Goal: Task Accomplishment & Management: Manage account settings

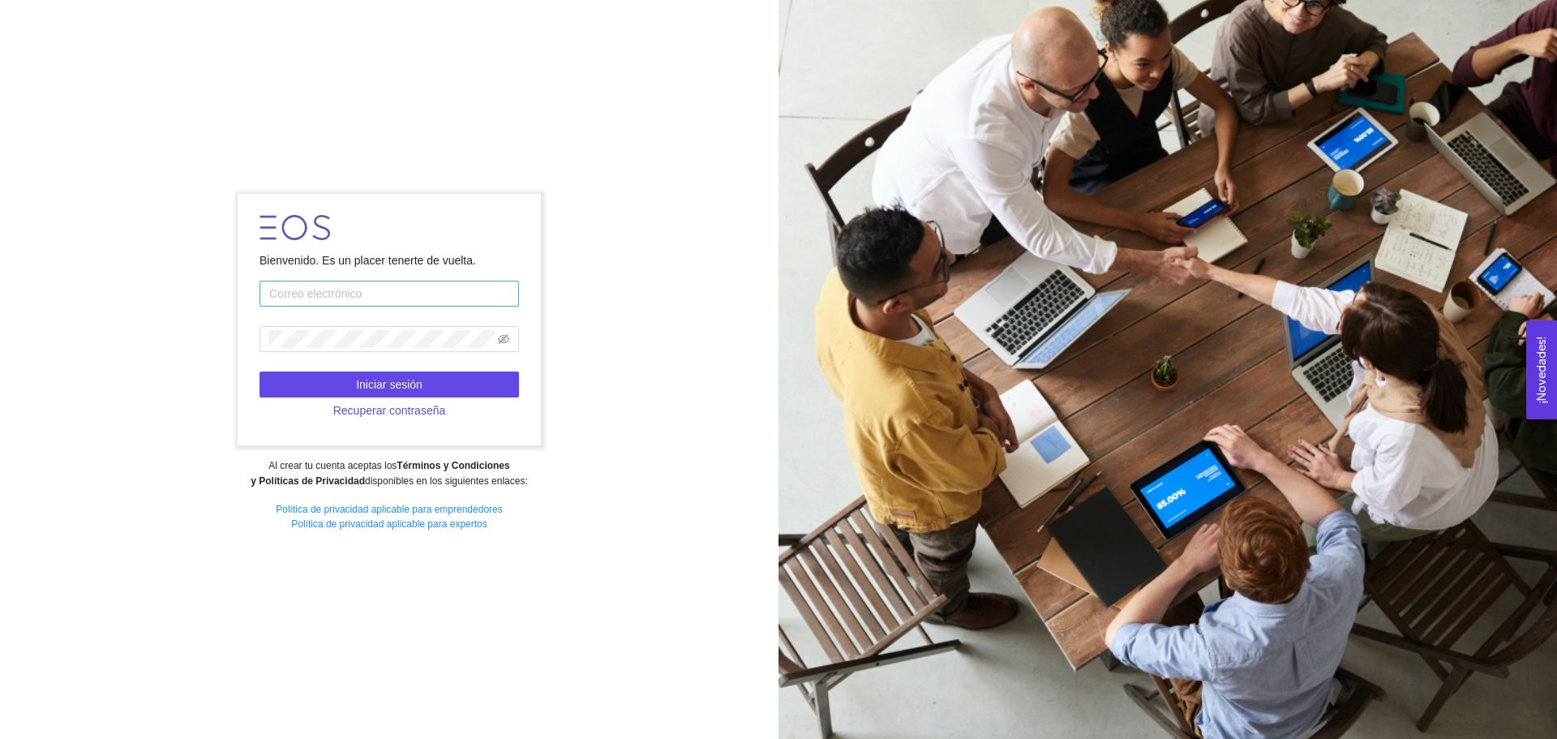
click at [397, 290] on input "text" at bounding box center [390, 294] width 260 height 26
type input "odille.sanchez@tec.mx"
click at [500, 341] on icon "eye-invisible" at bounding box center [503, 339] width 11 height 10
click at [472, 377] on button "Iniciar sesión" at bounding box center [390, 384] width 260 height 26
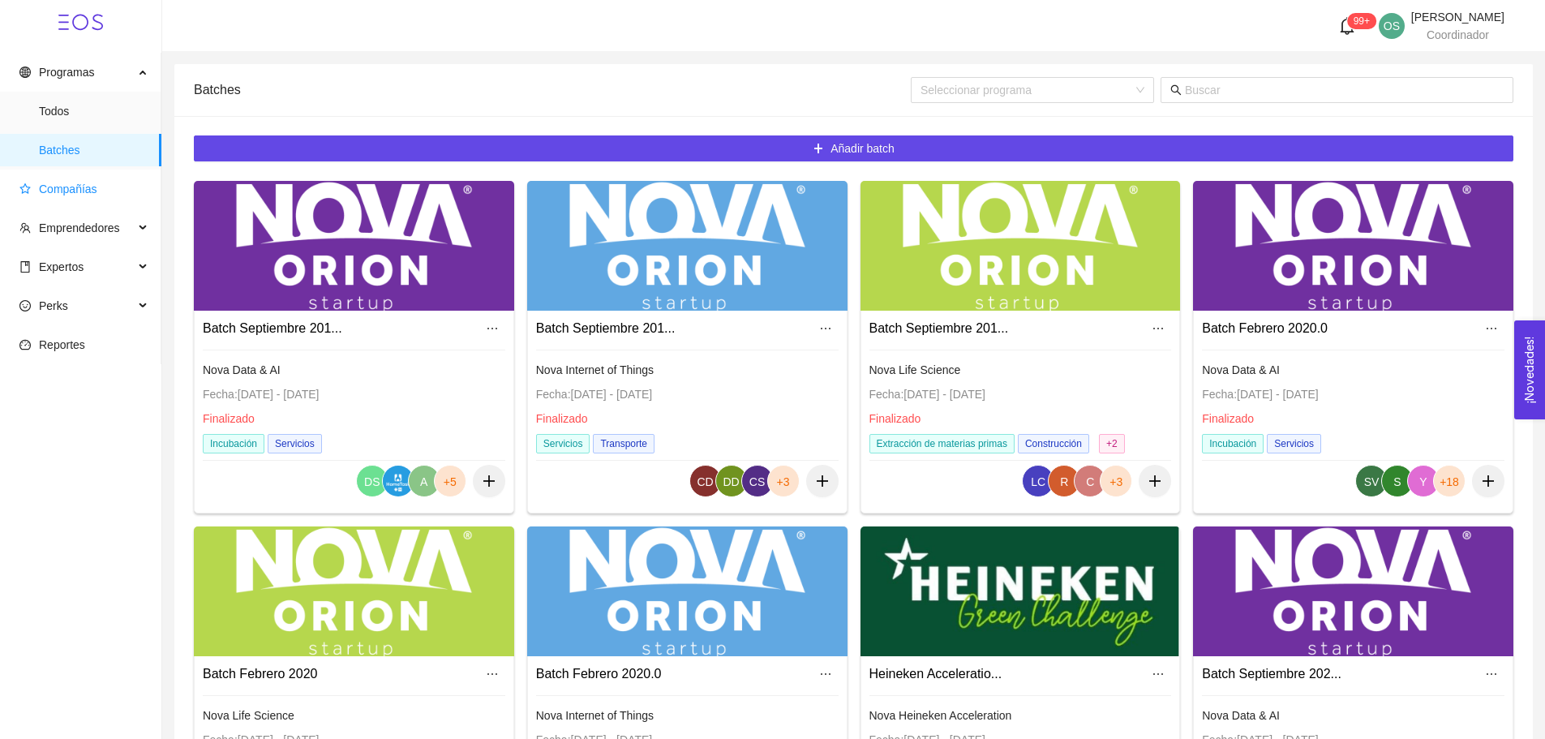
click at [79, 187] on span "Compañías" at bounding box center [68, 188] width 58 height 13
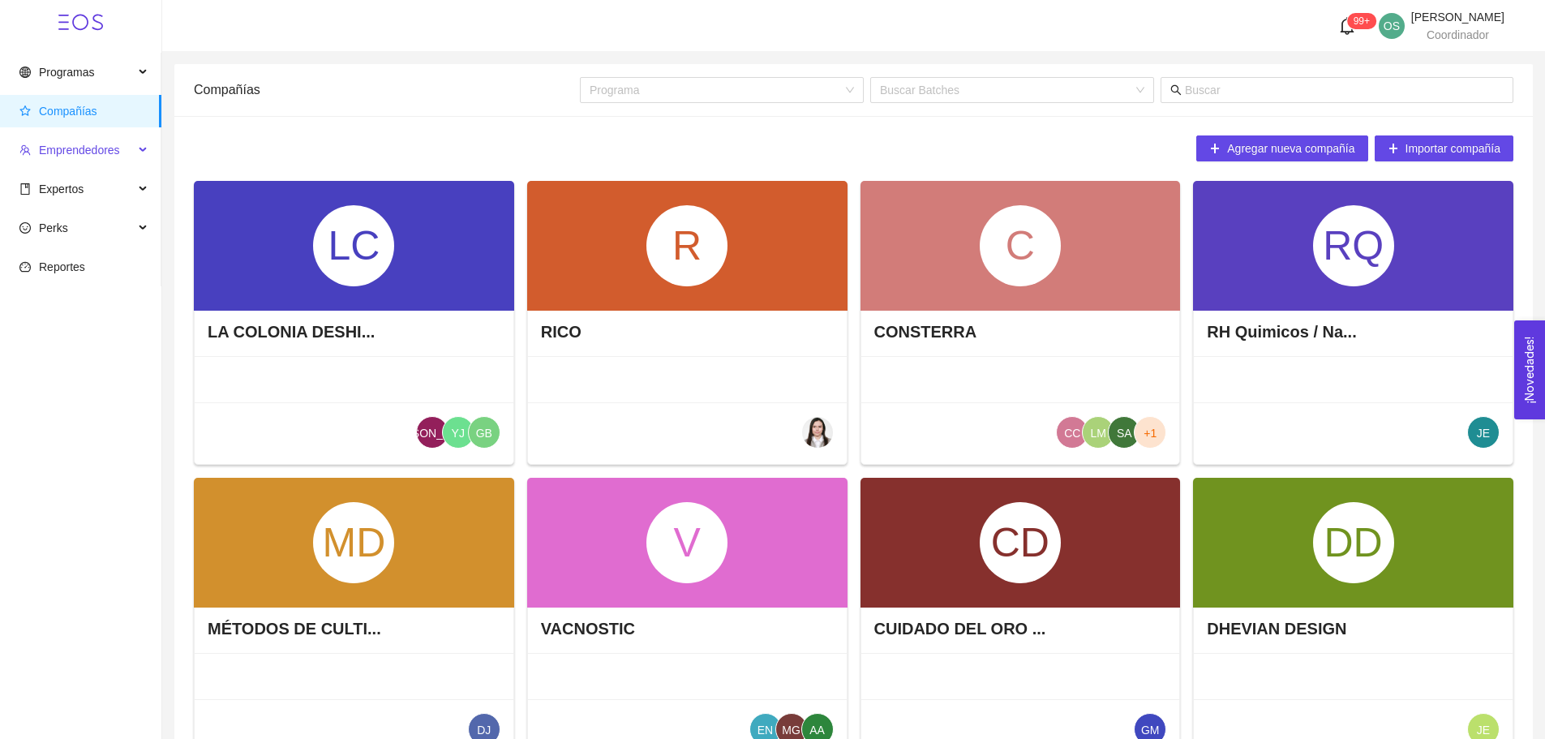
click at [72, 145] on span "Emprendedores" at bounding box center [79, 150] width 81 height 13
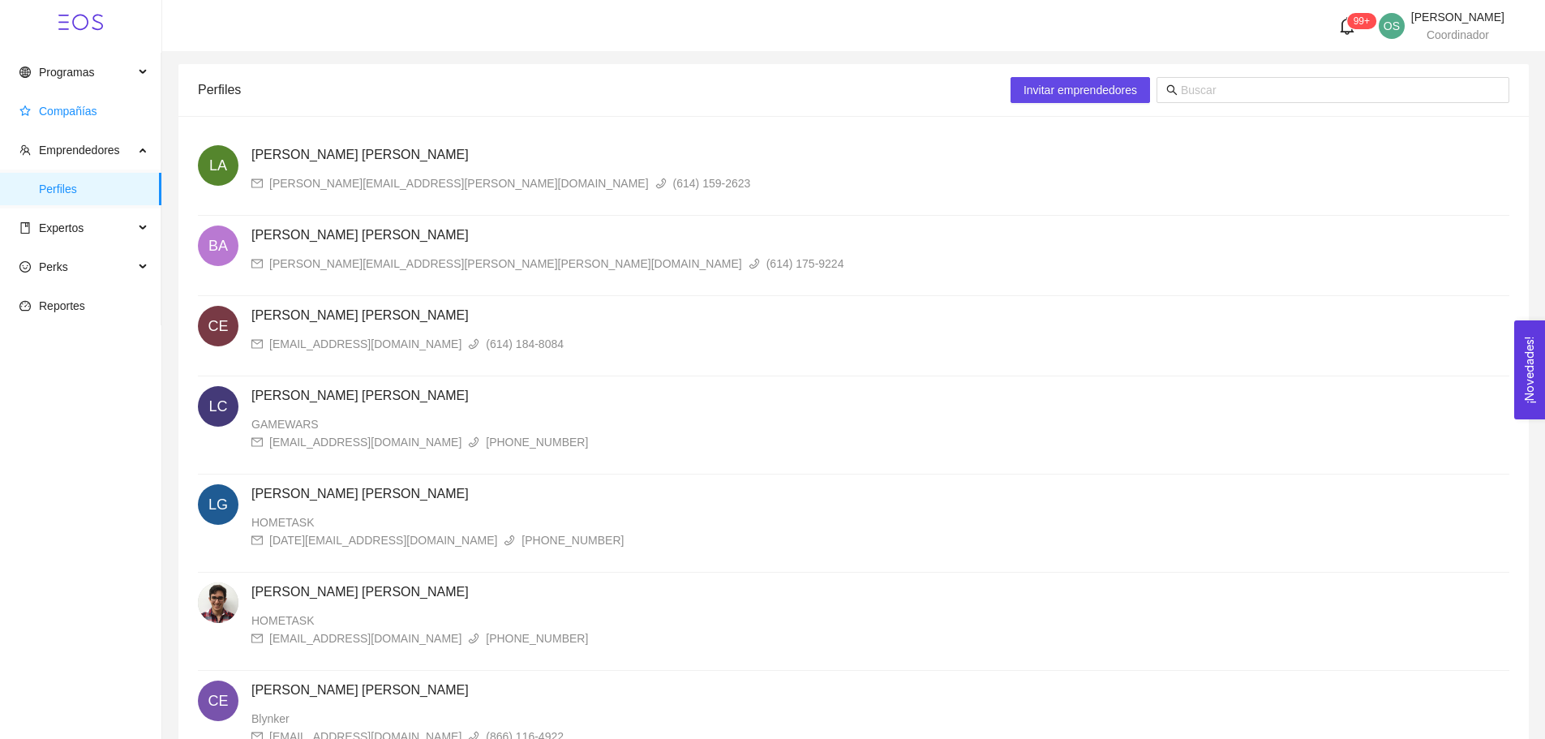
click at [86, 112] on span "Compañías" at bounding box center [68, 111] width 58 height 13
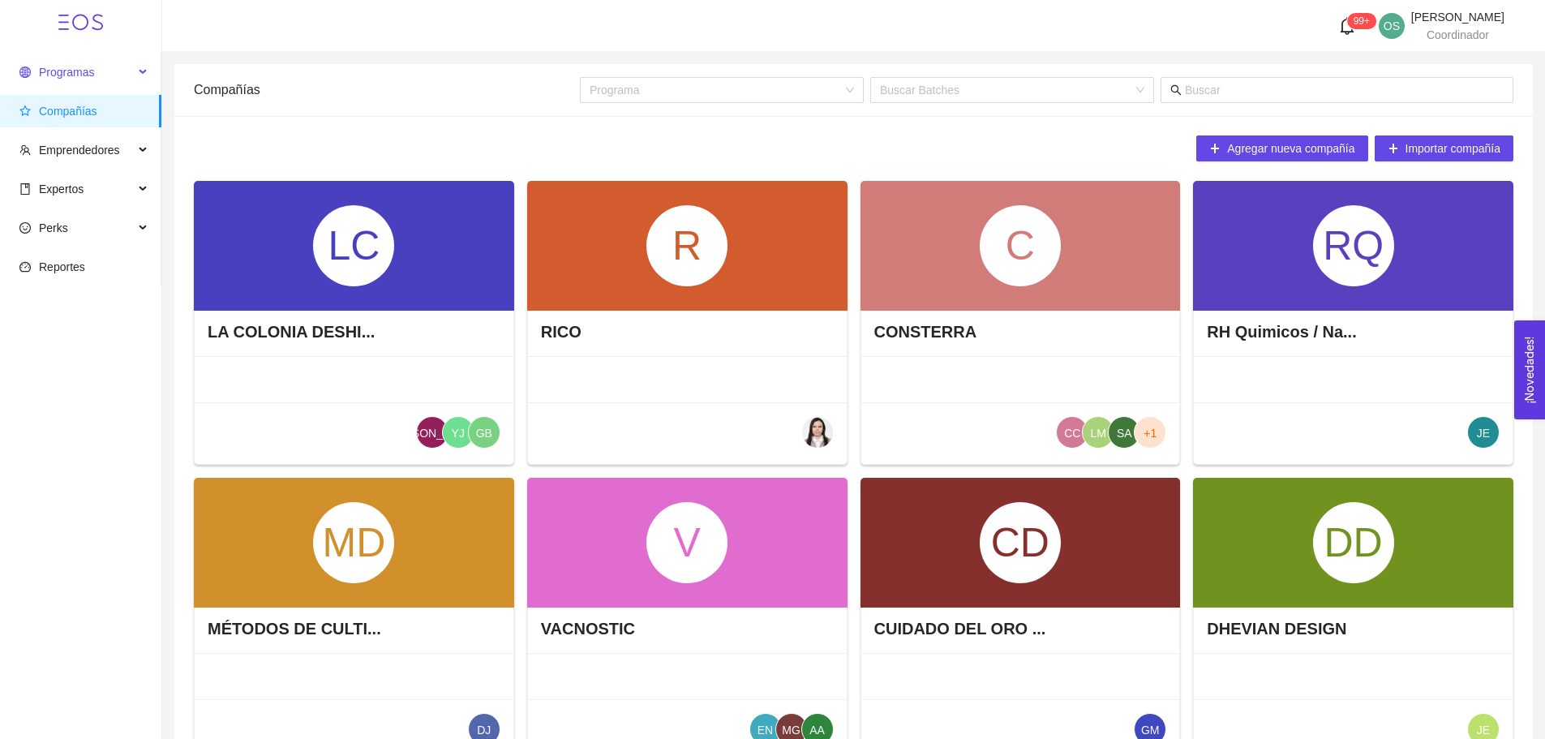
click at [98, 79] on span "Programas" at bounding box center [76, 72] width 114 height 32
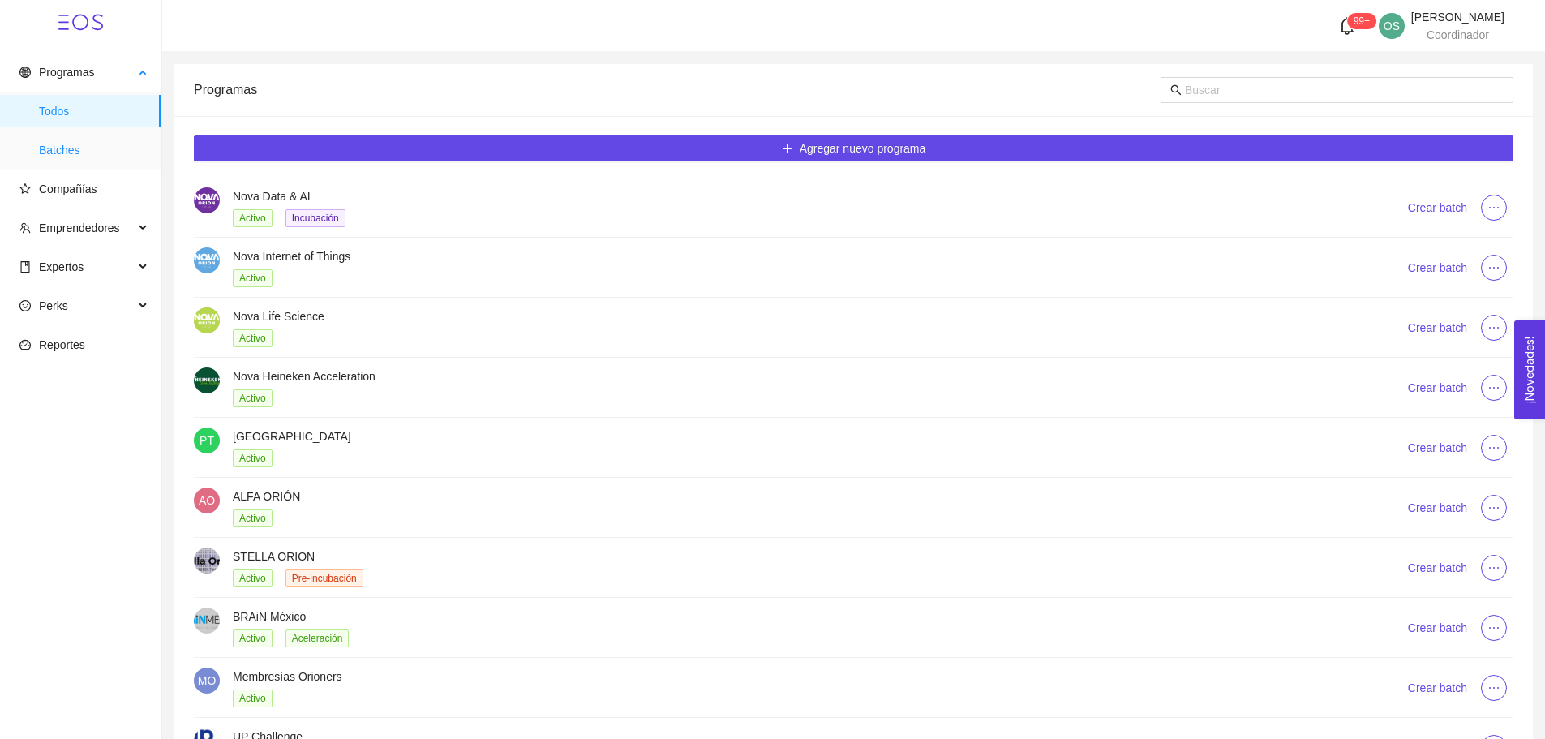
click at [64, 154] on span "Batches" at bounding box center [93, 150] width 109 height 32
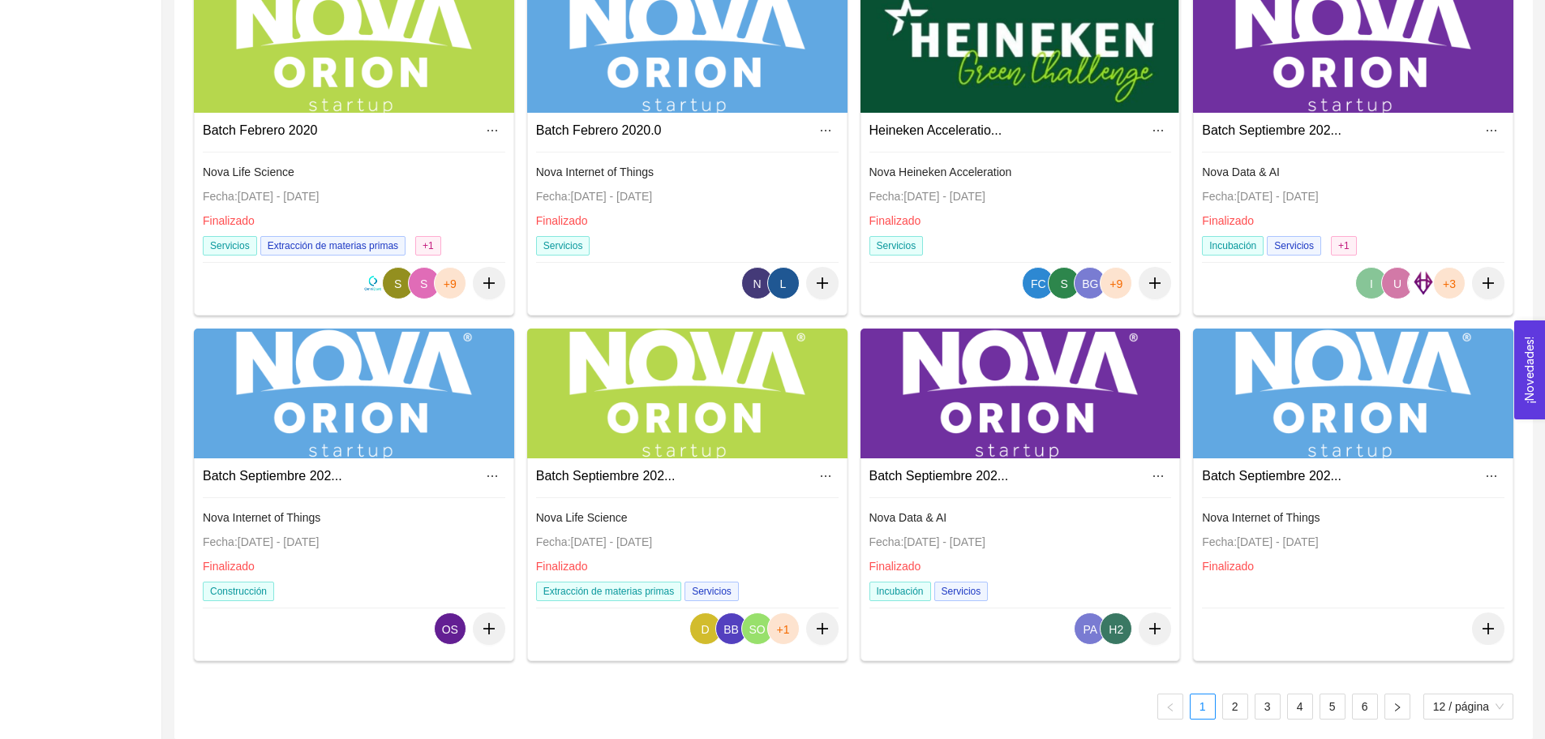
scroll to position [555, 0]
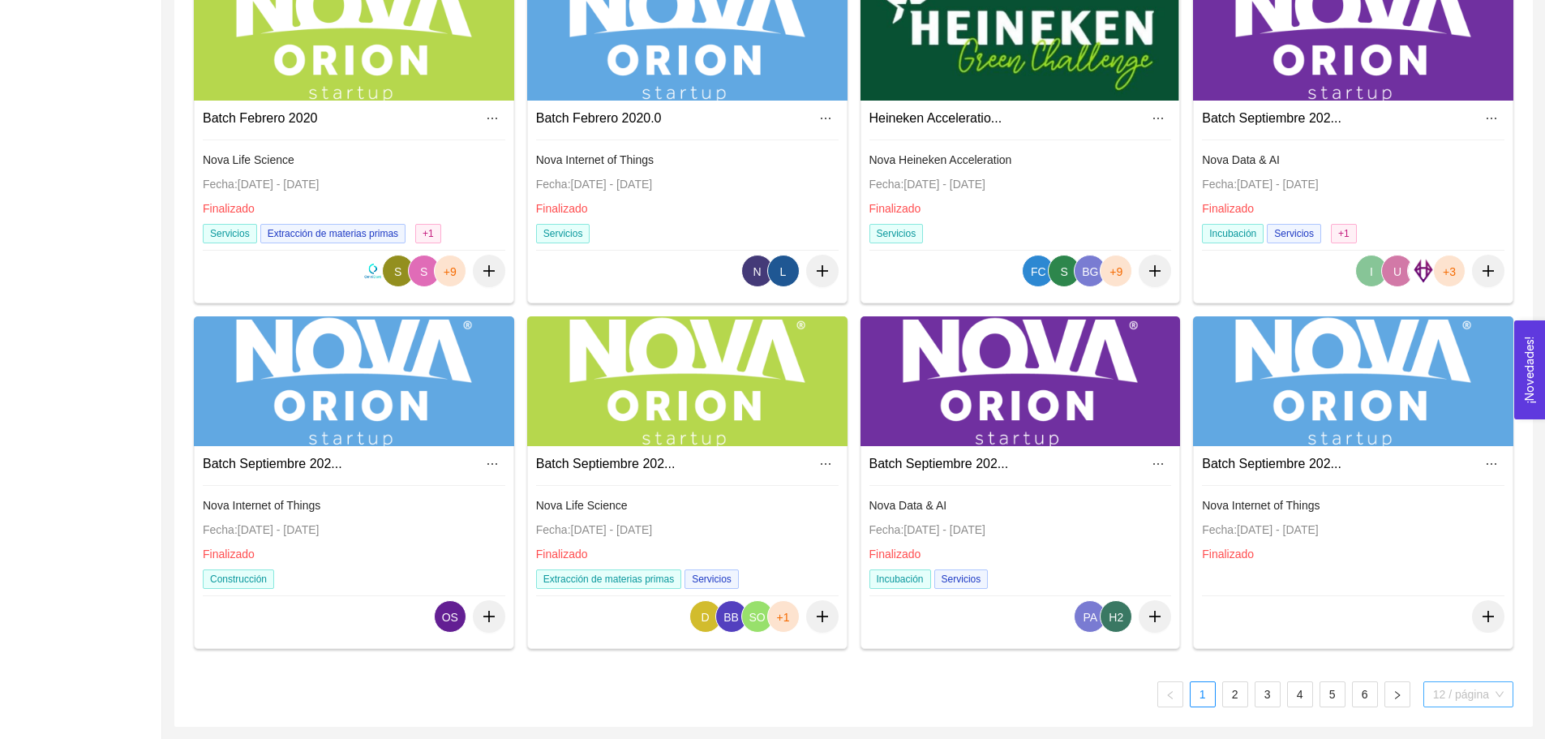
click at [1469, 696] on span "12 / página" at bounding box center [1468, 694] width 71 height 24
click at [1452, 635] on div "50 / página" at bounding box center [1468, 636] width 71 height 18
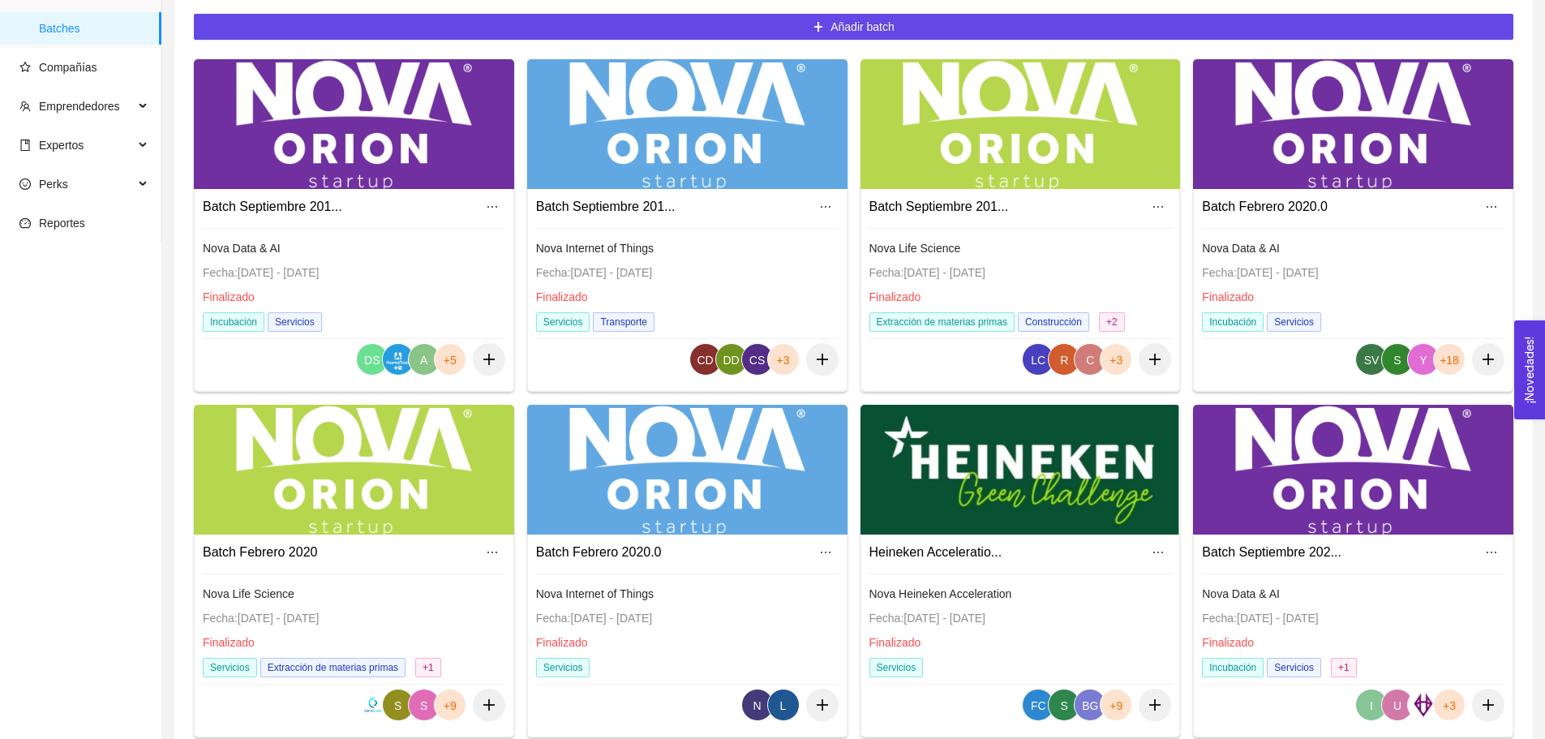
scroll to position [0, 0]
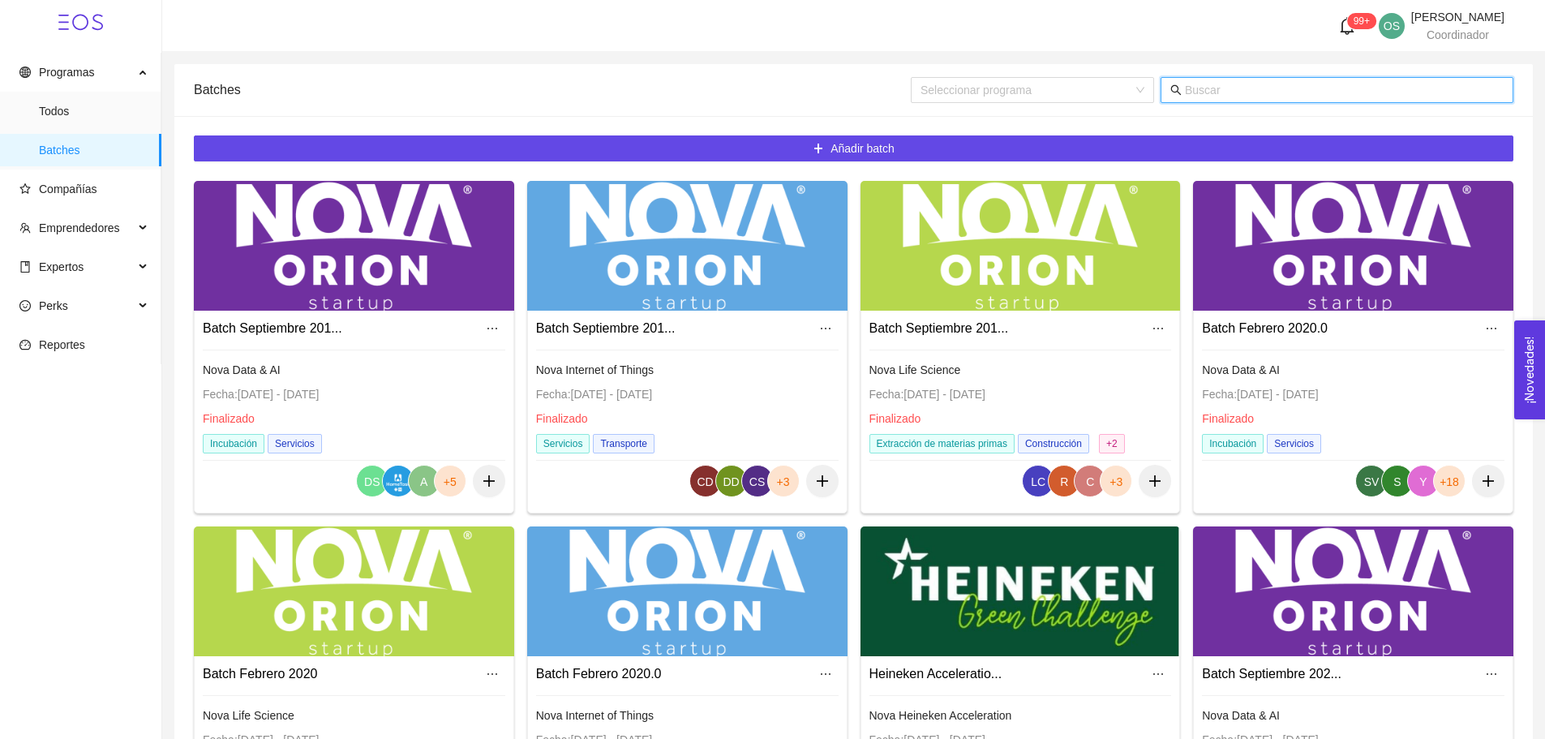
click at [1215, 89] on input "text" at bounding box center [1344, 90] width 319 height 18
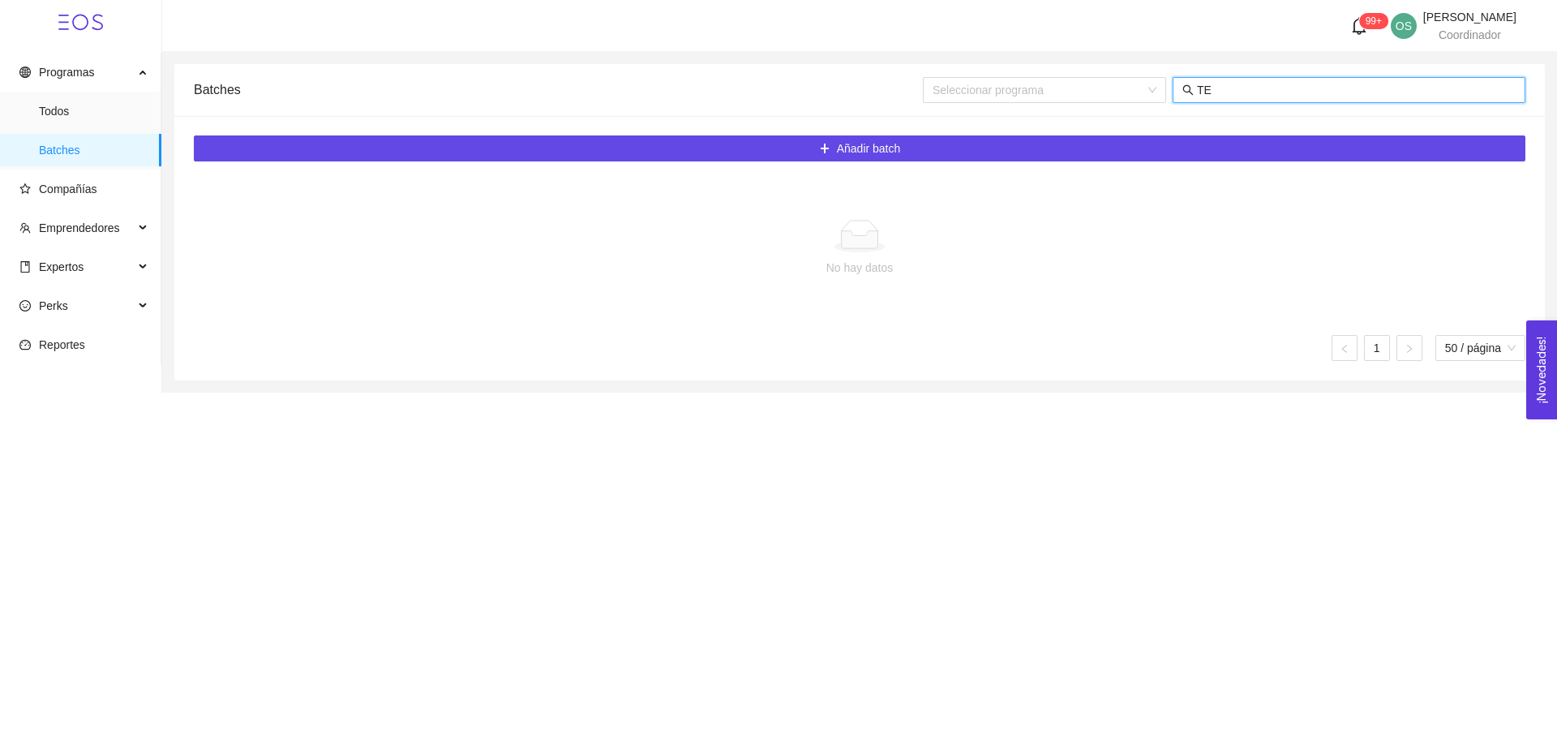
type input "T"
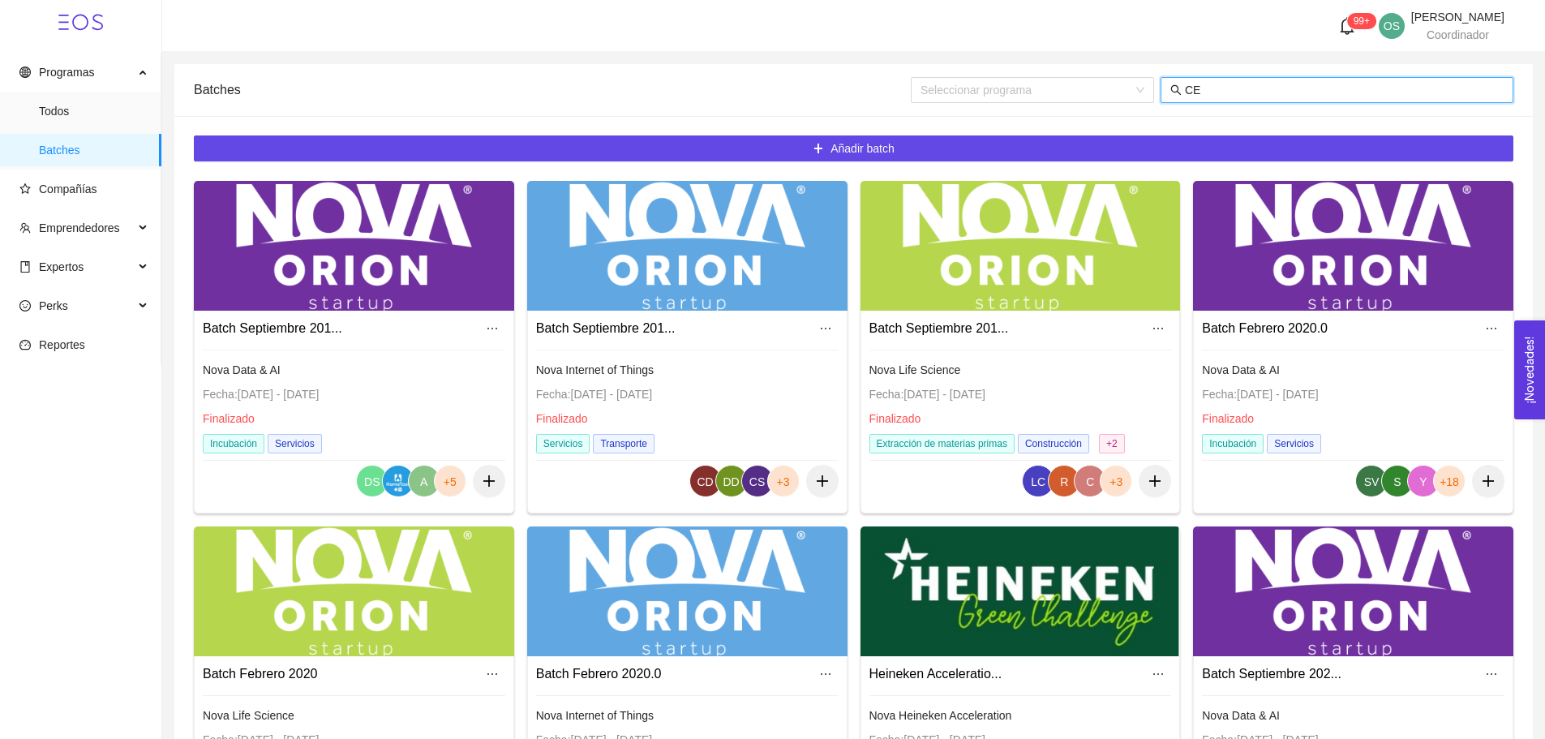
type input "C"
